Goal: Task Accomplishment & Management: Complete application form

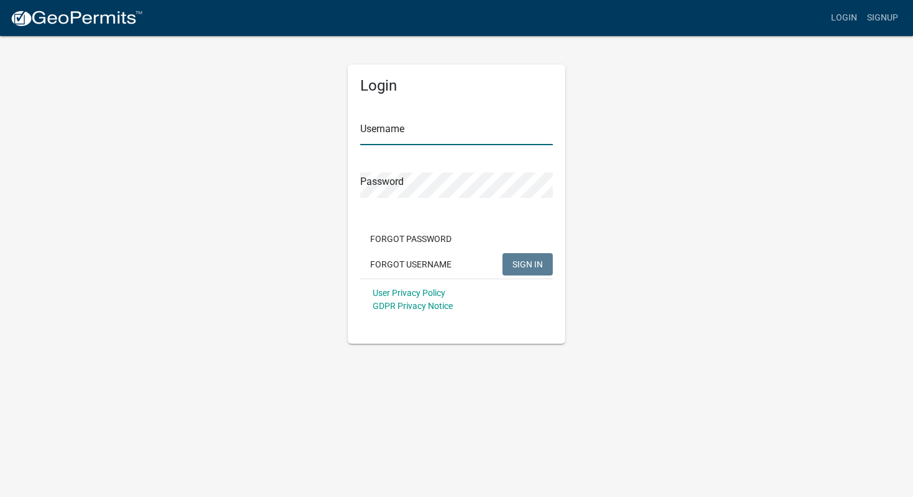
click at [392, 133] on input "Username" at bounding box center [456, 132] width 192 height 25
type input "[EMAIL_ADDRESS][DOMAIN_NAME]"
click at [394, 170] on div "Password" at bounding box center [456, 176] width 192 height 43
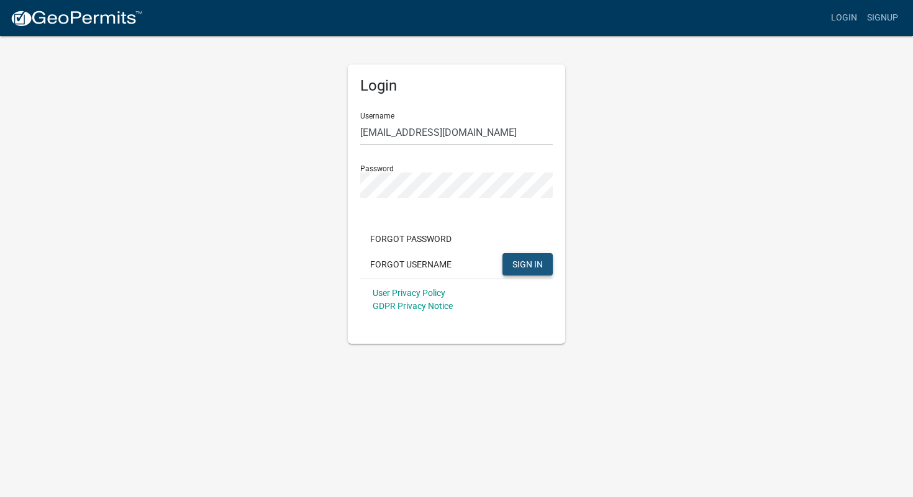
click at [526, 258] on button "SIGN IN" at bounding box center [527, 264] width 50 height 22
click at [523, 271] on button "SIGN IN" at bounding box center [527, 264] width 50 height 22
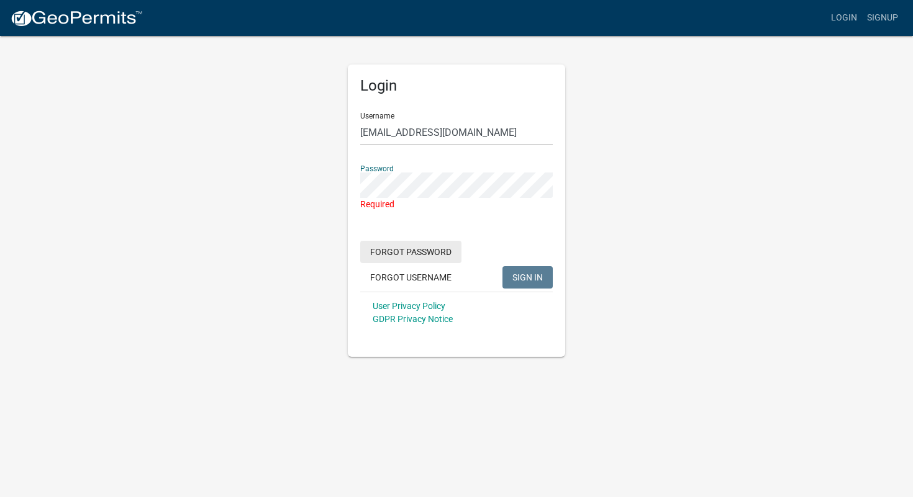
click at [441, 252] on button "Forgot Password" at bounding box center [410, 252] width 101 height 22
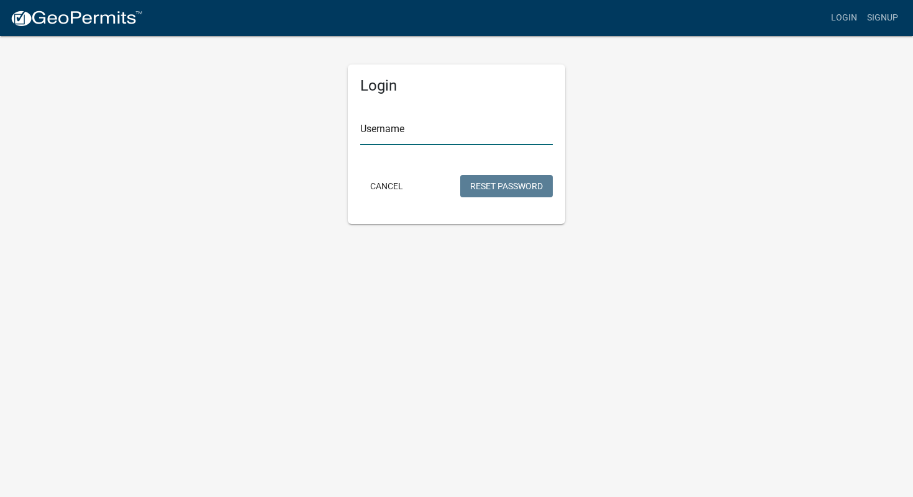
click at [443, 127] on input "Username" at bounding box center [456, 132] width 192 height 25
paste input "SpartanX2025!!!"
type input "SpartanX2025!!!"
click at [430, 131] on input "SpartanX2025!!!" at bounding box center [456, 132] width 192 height 25
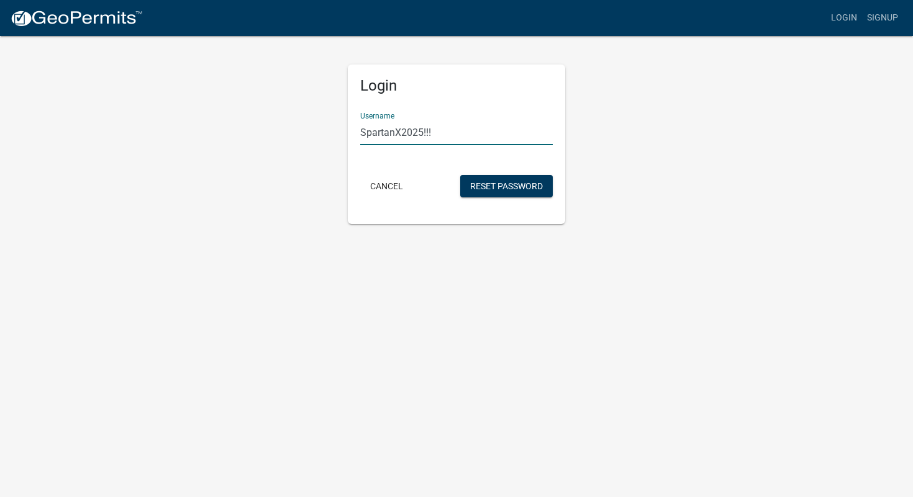
click at [430, 131] on input "SpartanX2025!!!" at bounding box center [456, 132] width 192 height 25
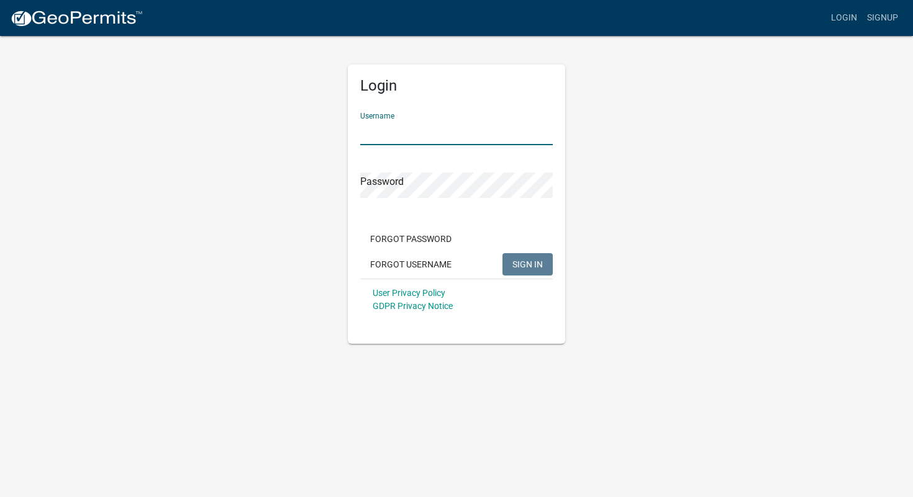
click at [417, 129] on input "Username" at bounding box center [456, 132] width 192 height 25
type input "SHAHIN"
click at [502, 253] on button "SIGN IN" at bounding box center [527, 264] width 50 height 22
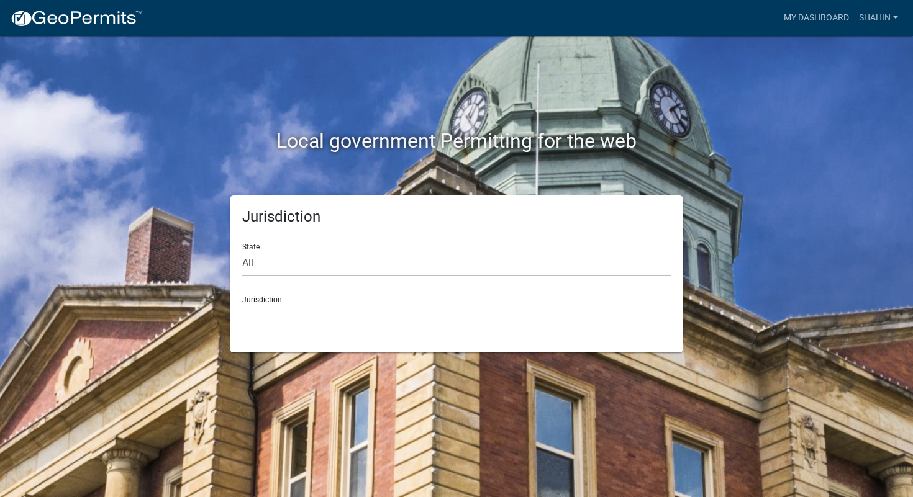
click at [315, 269] on select "All [US_STATE] [US_STATE] [US_STATE] [US_STATE] [US_STATE] [US_STATE] [US_STATE…" at bounding box center [456, 263] width 428 height 25
select select "[US_STATE]"
click at [242, 251] on select "All [US_STATE] [US_STATE] [US_STATE] [US_STATE] [US_STATE] [US_STATE] [US_STATE…" at bounding box center [456, 263] width 428 height 25
click at [292, 317] on select "[GEOGRAPHIC_DATA], [US_STATE] [GEOGRAPHIC_DATA], [US_STATE] [GEOGRAPHIC_DATA], …" at bounding box center [456, 316] width 428 height 25
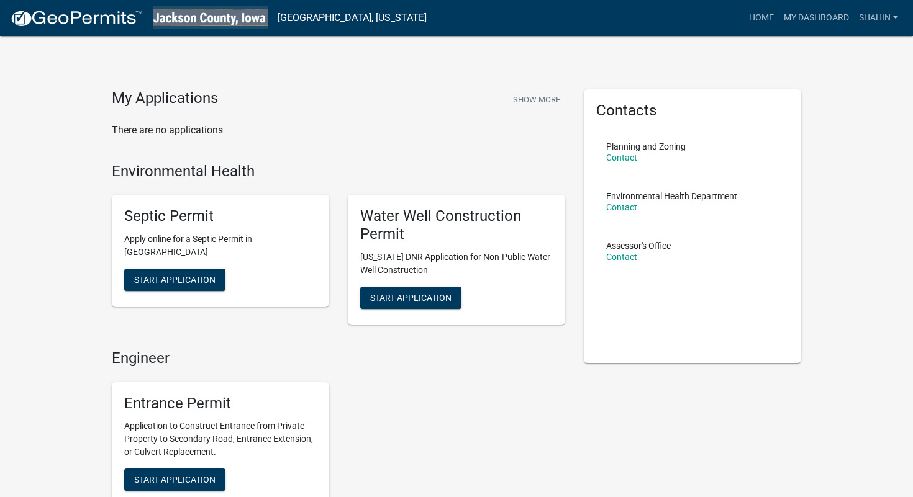
click at [241, 16] on img at bounding box center [210, 17] width 115 height 17
click at [222, 20] on img at bounding box center [210, 17] width 115 height 17
click at [224, 16] on img at bounding box center [210, 17] width 115 height 17
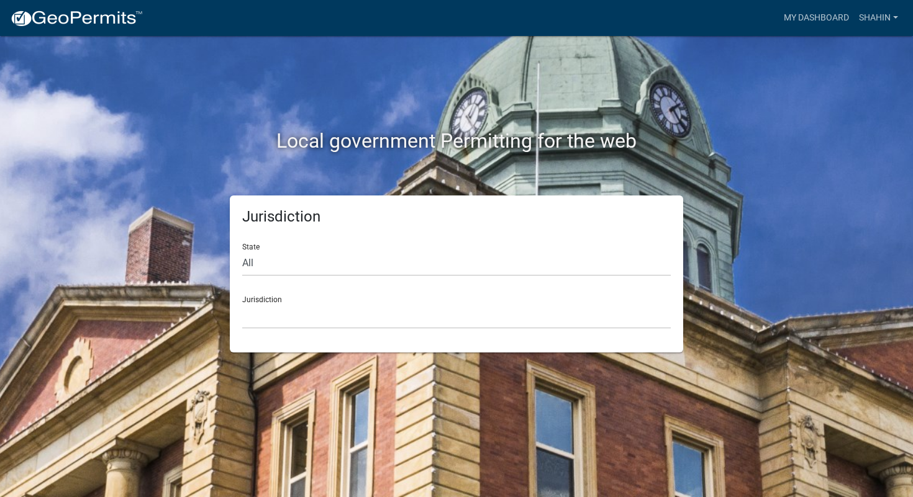
click at [302, 345] on div "Jurisdiction State All [US_STATE] [US_STATE] [US_STATE] [US_STATE] [US_STATE] […" at bounding box center [456, 274] width 453 height 157
click at [299, 319] on select "[GEOGRAPHIC_DATA], [US_STATE] [GEOGRAPHIC_DATA], [US_STATE][PERSON_NAME][GEOGRA…" at bounding box center [456, 316] width 428 height 25
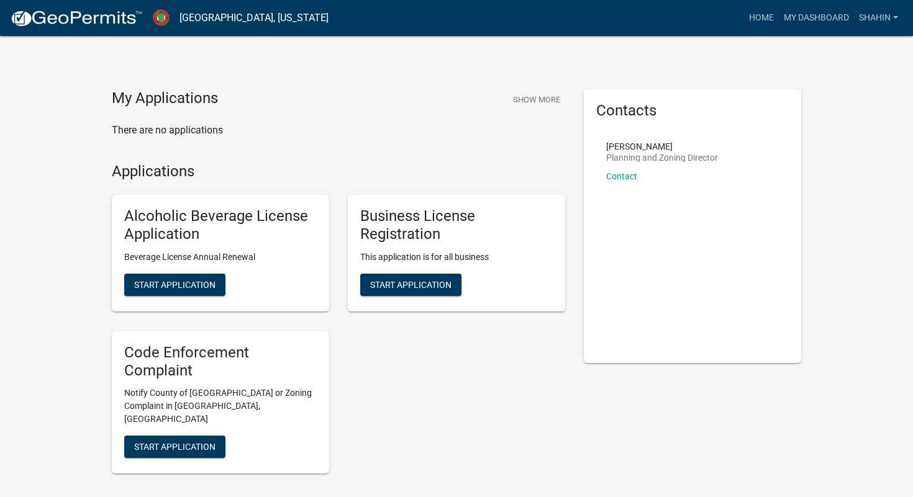
click at [173, 127] on p "There are no applications" at bounding box center [338, 130] width 453 height 15
click at [205, 128] on p "There are no applications" at bounding box center [338, 130] width 453 height 15
click at [532, 97] on button "Show More" at bounding box center [536, 99] width 57 height 20
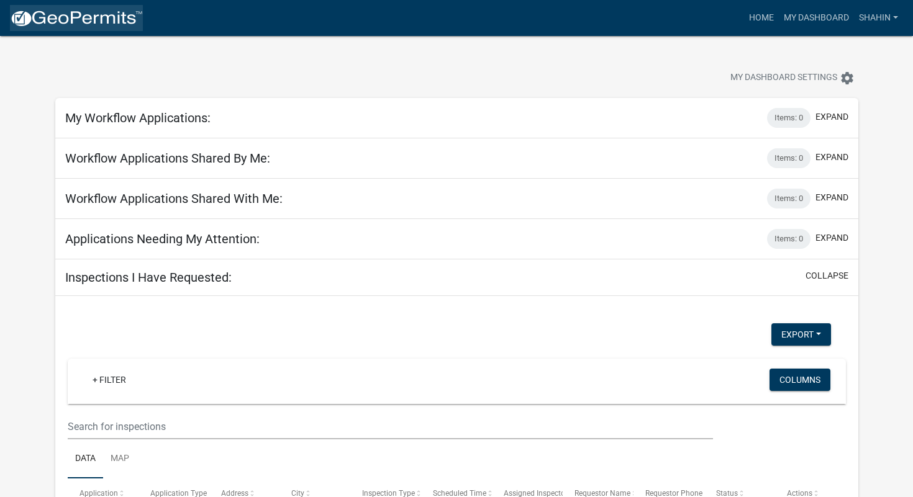
click at [122, 17] on img at bounding box center [76, 18] width 133 height 19
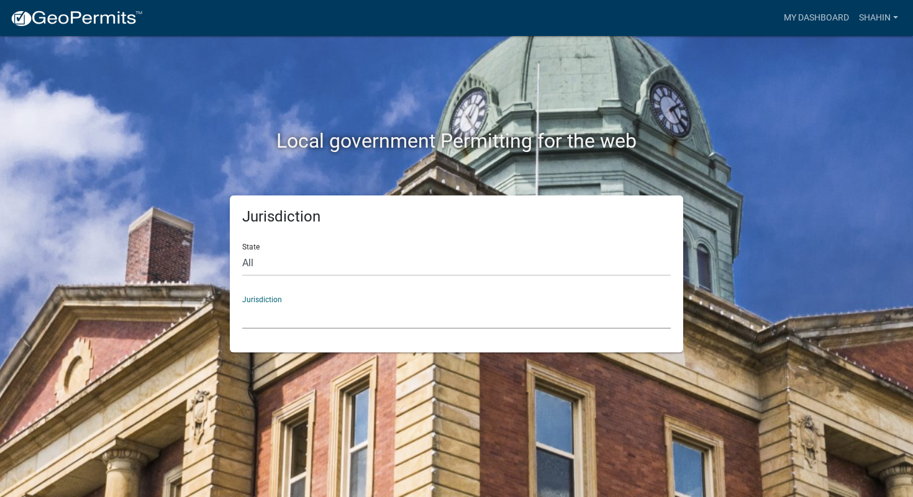
click at [271, 317] on select "[GEOGRAPHIC_DATA], [US_STATE] [GEOGRAPHIC_DATA], [US_STATE][PERSON_NAME][GEOGRA…" at bounding box center [456, 316] width 428 height 25
click at [291, 251] on select "All [US_STATE] [US_STATE] [US_STATE] [US_STATE] [US_STATE] [US_STATE] [US_STATE…" at bounding box center [456, 263] width 428 height 25
select select "[US_STATE]"
click at [242, 251] on select "All [US_STATE] [US_STATE] [US_STATE] [US_STATE] [US_STATE] [US_STATE] [US_STATE…" at bounding box center [456, 263] width 428 height 25
click at [296, 317] on select "[GEOGRAPHIC_DATA], [US_STATE] [GEOGRAPHIC_DATA], [US_STATE] [GEOGRAPHIC_DATA], …" at bounding box center [456, 316] width 428 height 25
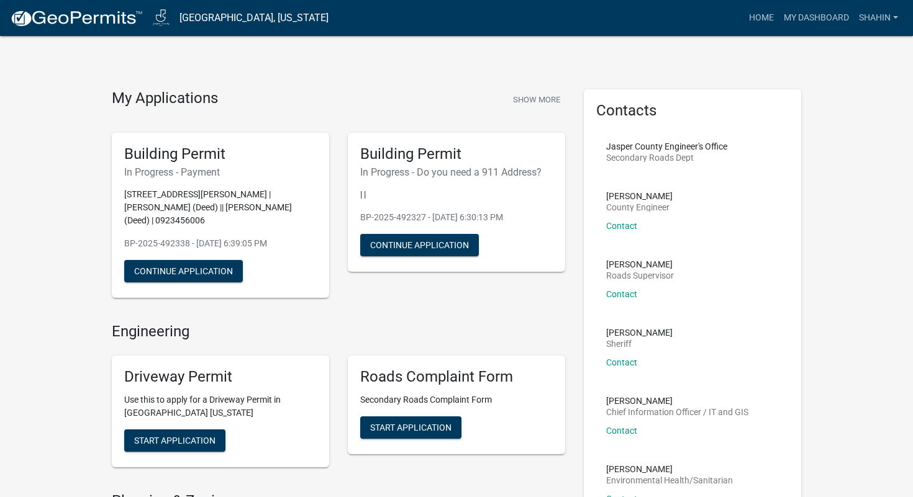
click at [246, 200] on p "[STREET_ADDRESS][PERSON_NAME] | [PERSON_NAME] (Deed) || [PERSON_NAME] (Deed) | …" at bounding box center [220, 207] width 192 height 39
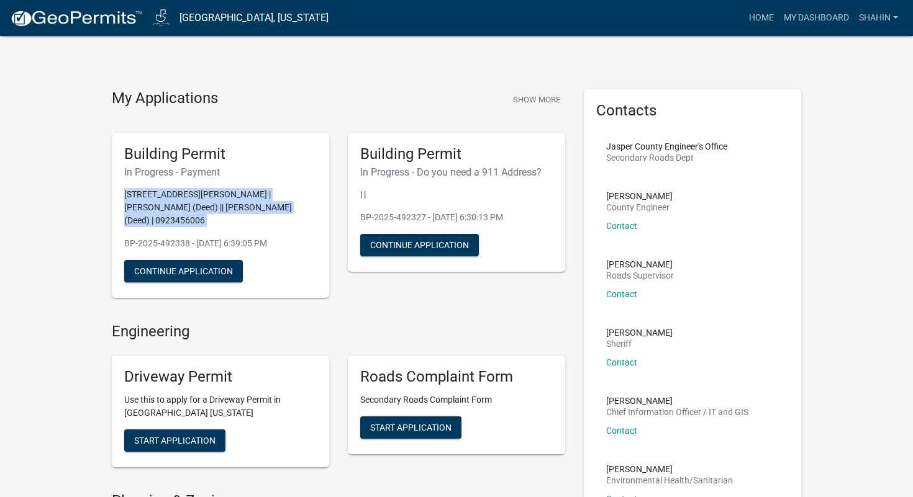
click at [246, 200] on p "[STREET_ADDRESS][PERSON_NAME] | [PERSON_NAME] (Deed) || [PERSON_NAME] (Deed) | …" at bounding box center [220, 207] width 192 height 39
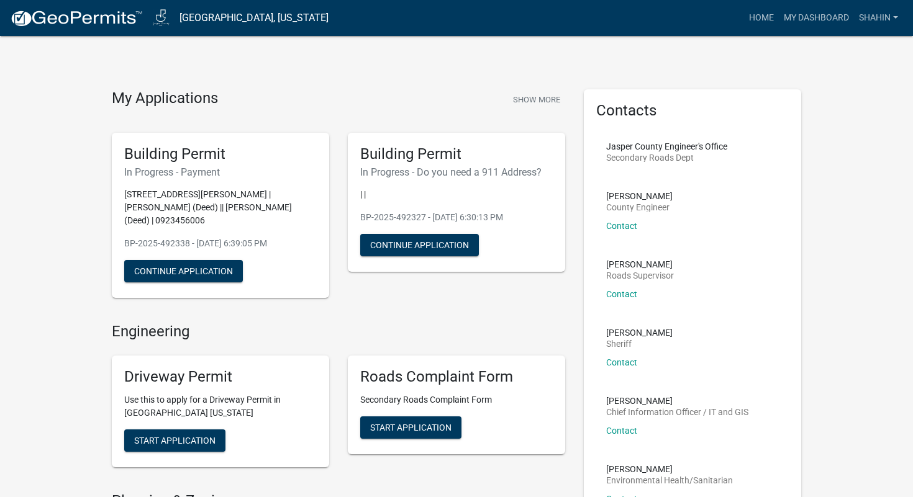
click at [247, 207] on p "[STREET_ADDRESS][PERSON_NAME] | [PERSON_NAME] (Deed) || [PERSON_NAME] (Deed) | …" at bounding box center [220, 207] width 192 height 39
click at [248, 209] on p "[STREET_ADDRESS][PERSON_NAME] | [PERSON_NAME] (Deed) || [PERSON_NAME] (Deed) | …" at bounding box center [220, 207] width 192 height 39
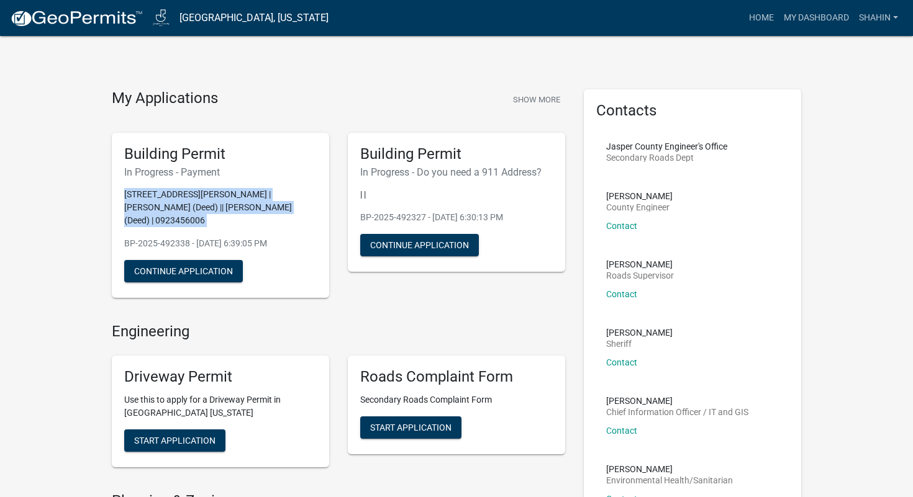
click at [248, 209] on p "[STREET_ADDRESS][PERSON_NAME] | [PERSON_NAME] (Deed) || [PERSON_NAME] (Deed) | …" at bounding box center [220, 207] width 192 height 39
click at [201, 261] on button "Continue Application" at bounding box center [183, 271] width 119 height 22
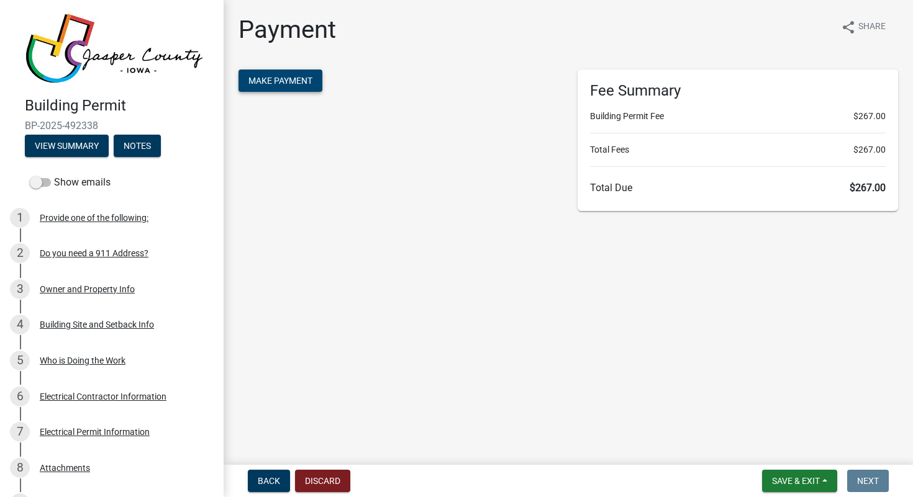
click at [270, 87] on button "Make Payment" at bounding box center [280, 81] width 84 height 22
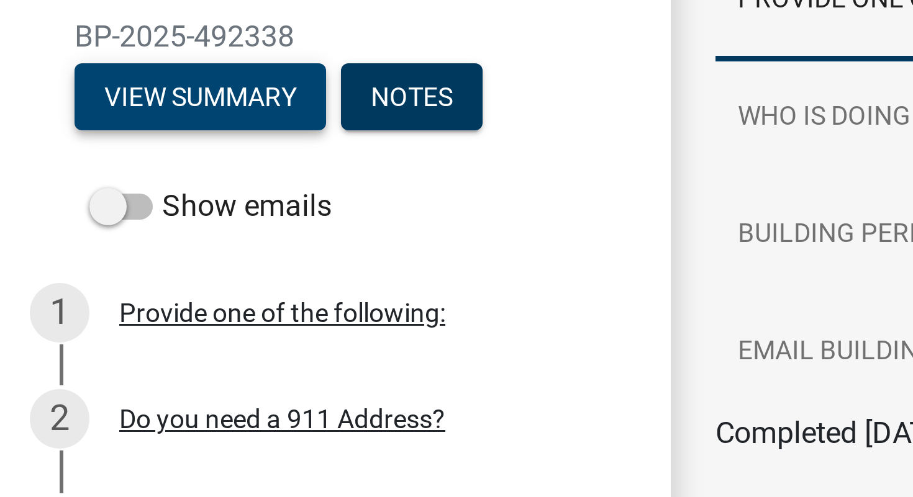
click at [56, 149] on button "View Summary" at bounding box center [67, 146] width 84 height 22
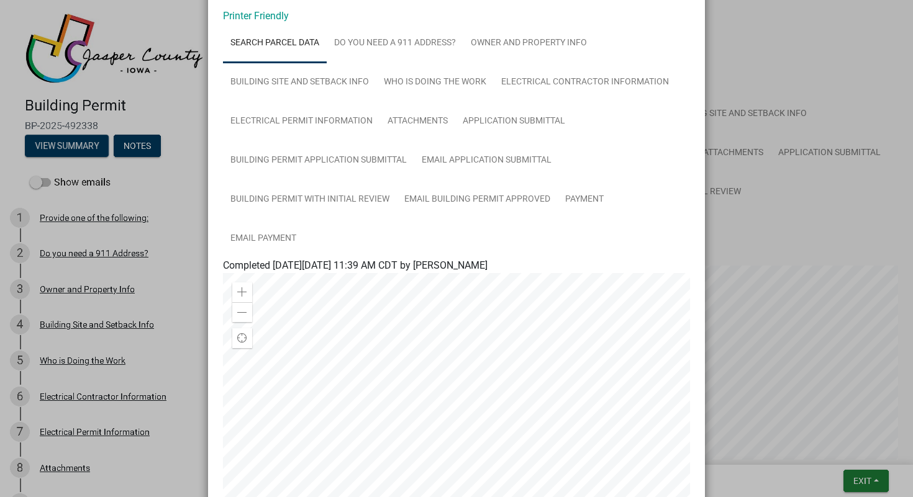
click at [60, 148] on ngb-modal-window "Summary × Printer Friendly Search Parcel Data Do you need a 911 Address? Owner …" at bounding box center [456, 248] width 913 height 497
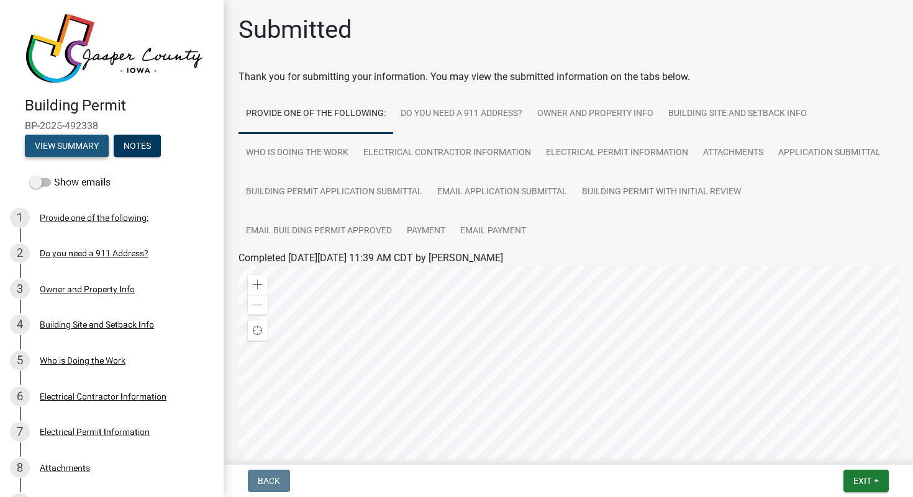
click at [68, 148] on button "View Summary" at bounding box center [67, 146] width 84 height 22
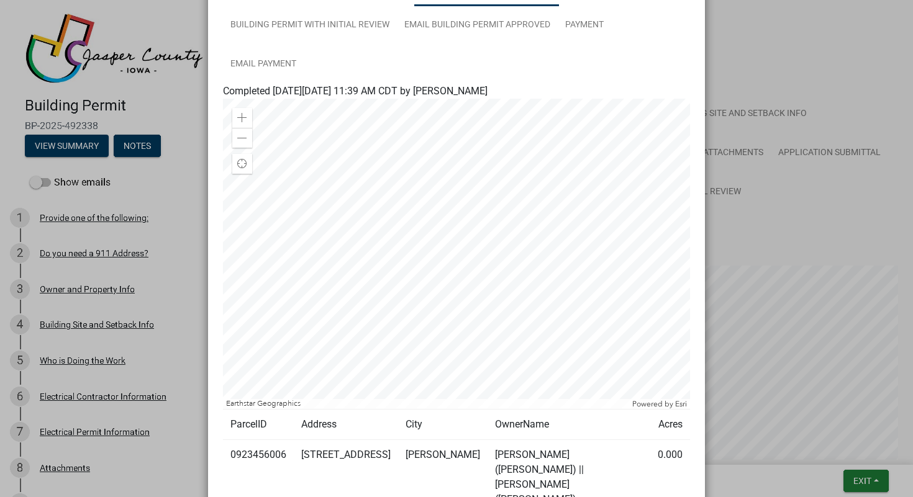
scroll to position [323, 0]
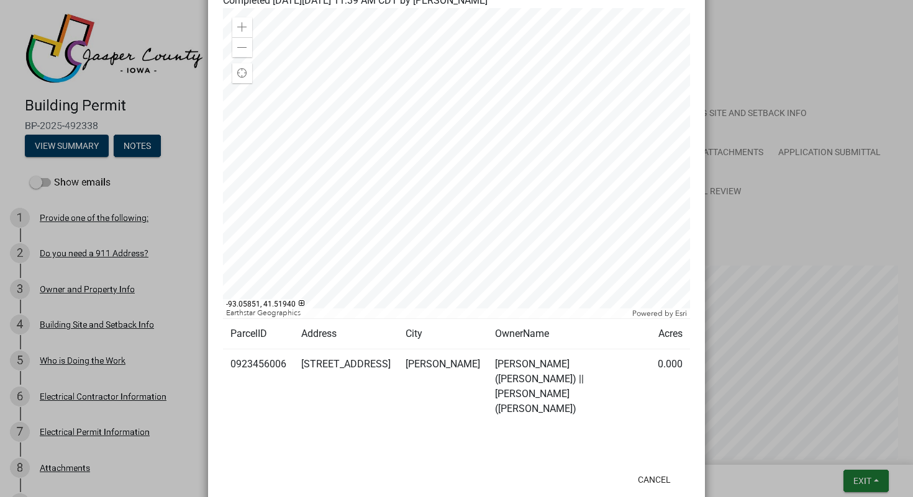
click at [487, 364] on td "NEAL, KIMBRA K (Deed) || HALE, HARLEY J (Deed)" at bounding box center [568, 387] width 163 height 75
copy td "KIMBRA"
click at [551, 366] on td "NEAL, KIMBRA K (Deed) || HALE, HARLEY J (Deed)" at bounding box center [568, 387] width 163 height 75
